Goal: Task Accomplishment & Management: Complete application form

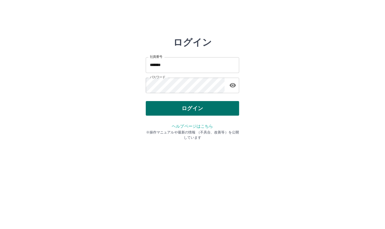
drag, startPoint x: 0, startPoint y: 0, endPoint x: 185, endPoint y: 111, distance: 215.6
click at [185, 111] on button "ログイン" at bounding box center [193, 108] width 94 height 15
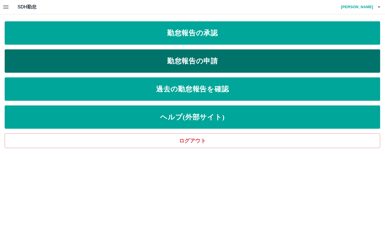
click at [174, 60] on link "勤怠報告の申請" at bounding box center [193, 60] width 376 height 23
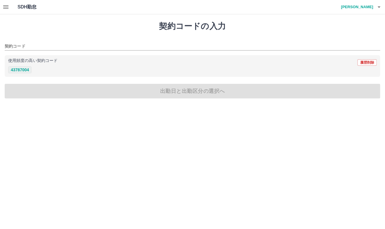
click at [15, 69] on button "43787004" at bounding box center [19, 69] width 23 height 7
type input "********"
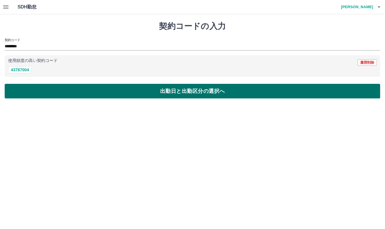
click at [28, 95] on button "出勤日と出勤区分の選択へ" at bounding box center [193, 91] width 376 height 15
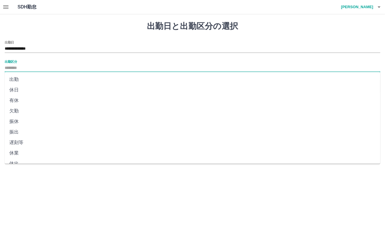
click at [15, 67] on input "出勤区分" at bounding box center [193, 68] width 376 height 7
click at [15, 78] on li "出勤" at bounding box center [193, 79] width 376 height 11
type input "**"
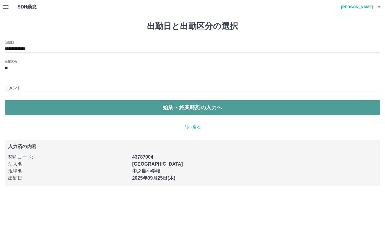
click at [27, 105] on button "始業・終業時刻の入力へ" at bounding box center [193, 107] width 376 height 15
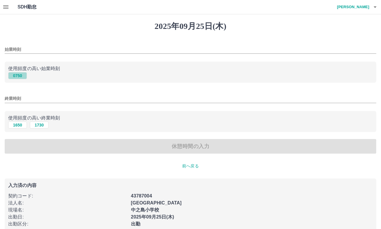
click at [20, 75] on button "0750" at bounding box center [17, 75] width 19 height 7
type input "****"
click at [19, 126] on button "1650" at bounding box center [17, 125] width 19 height 7
type input "****"
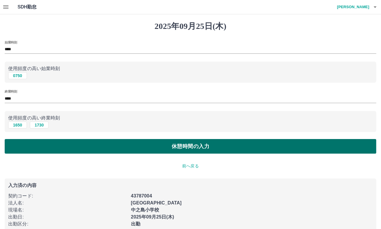
click at [69, 145] on button "休憩時間の入力" at bounding box center [190, 146] width 371 height 15
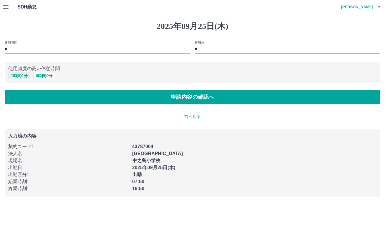
click at [22, 75] on button "1 時間 0 分" at bounding box center [19, 75] width 22 height 7
type input "*"
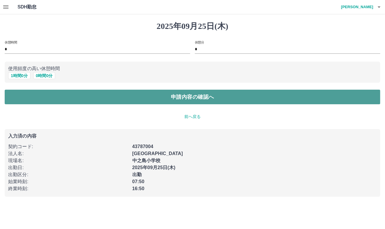
click at [34, 96] on button "申請内容の確認へ" at bounding box center [193, 97] width 376 height 15
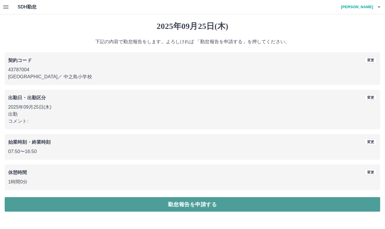
click at [139, 202] on button "勤怠報告を申請する" at bounding box center [193, 204] width 376 height 15
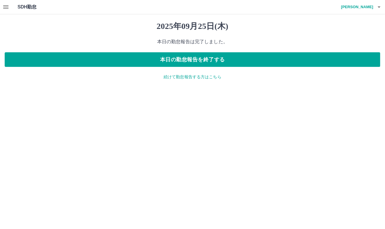
click at [5, 8] on icon "button" at bounding box center [5, 7] width 7 height 7
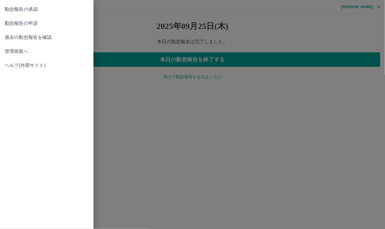
click at [27, 11] on span "勤怠報告の承認" at bounding box center [47, 9] width 84 height 7
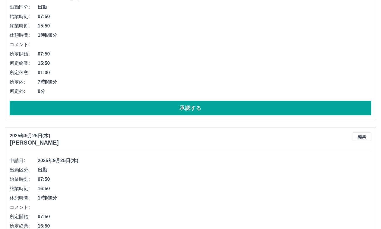
scroll to position [327, 0]
